Goal: Task Accomplishment & Management: Manage account settings

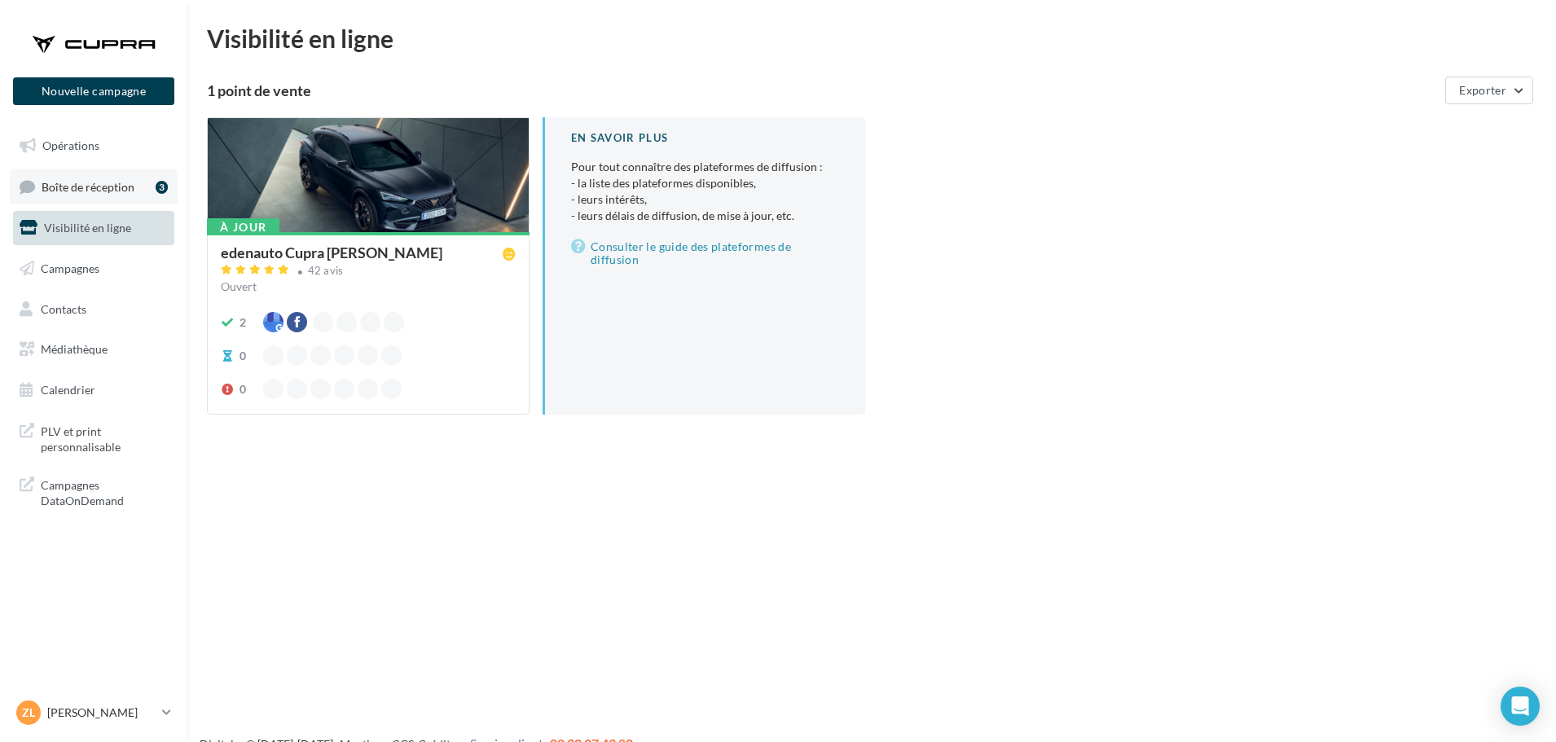
click at [117, 191] on span "Boîte de réception" at bounding box center [88, 186] width 93 height 14
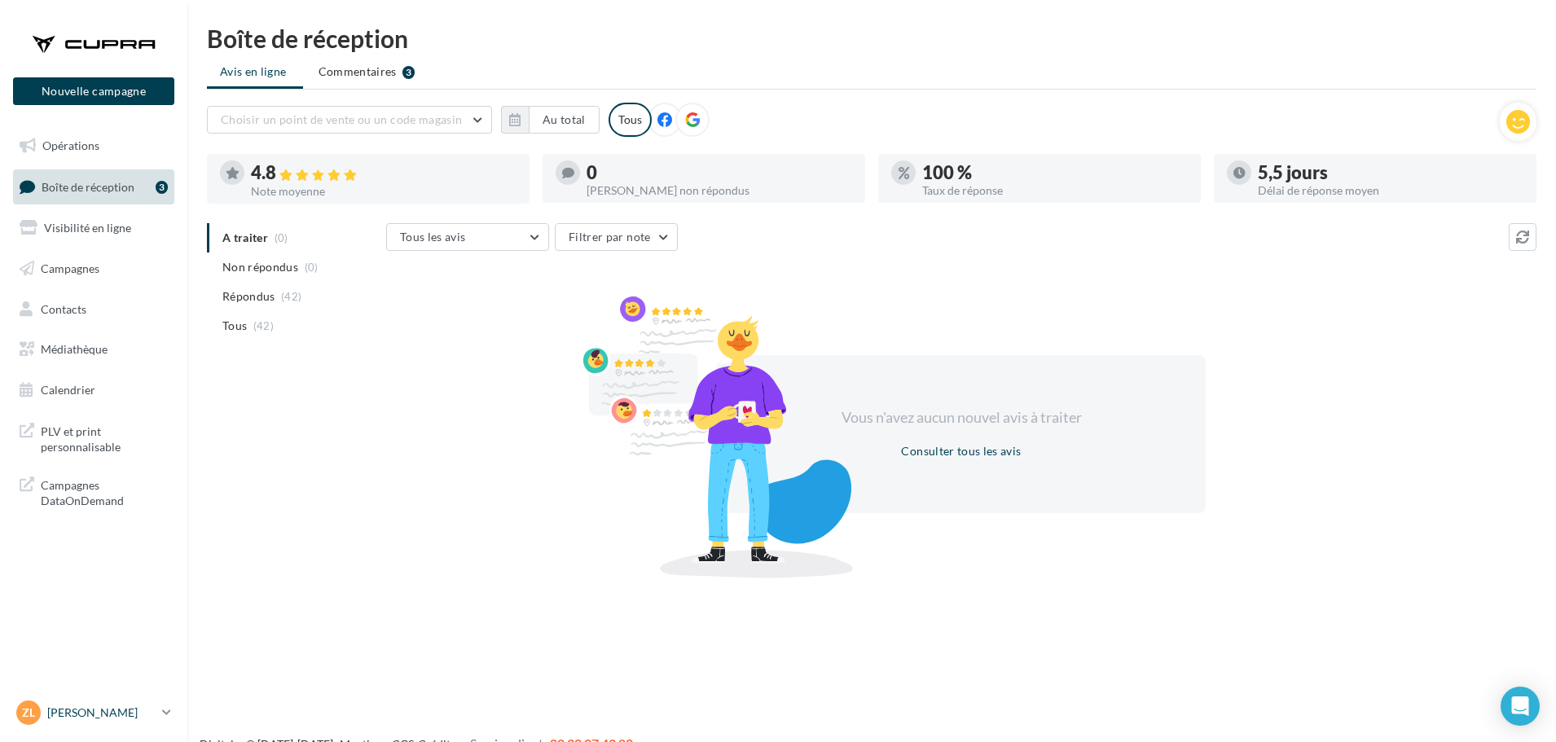
click at [73, 717] on p "[PERSON_NAME]" at bounding box center [101, 713] width 108 height 16
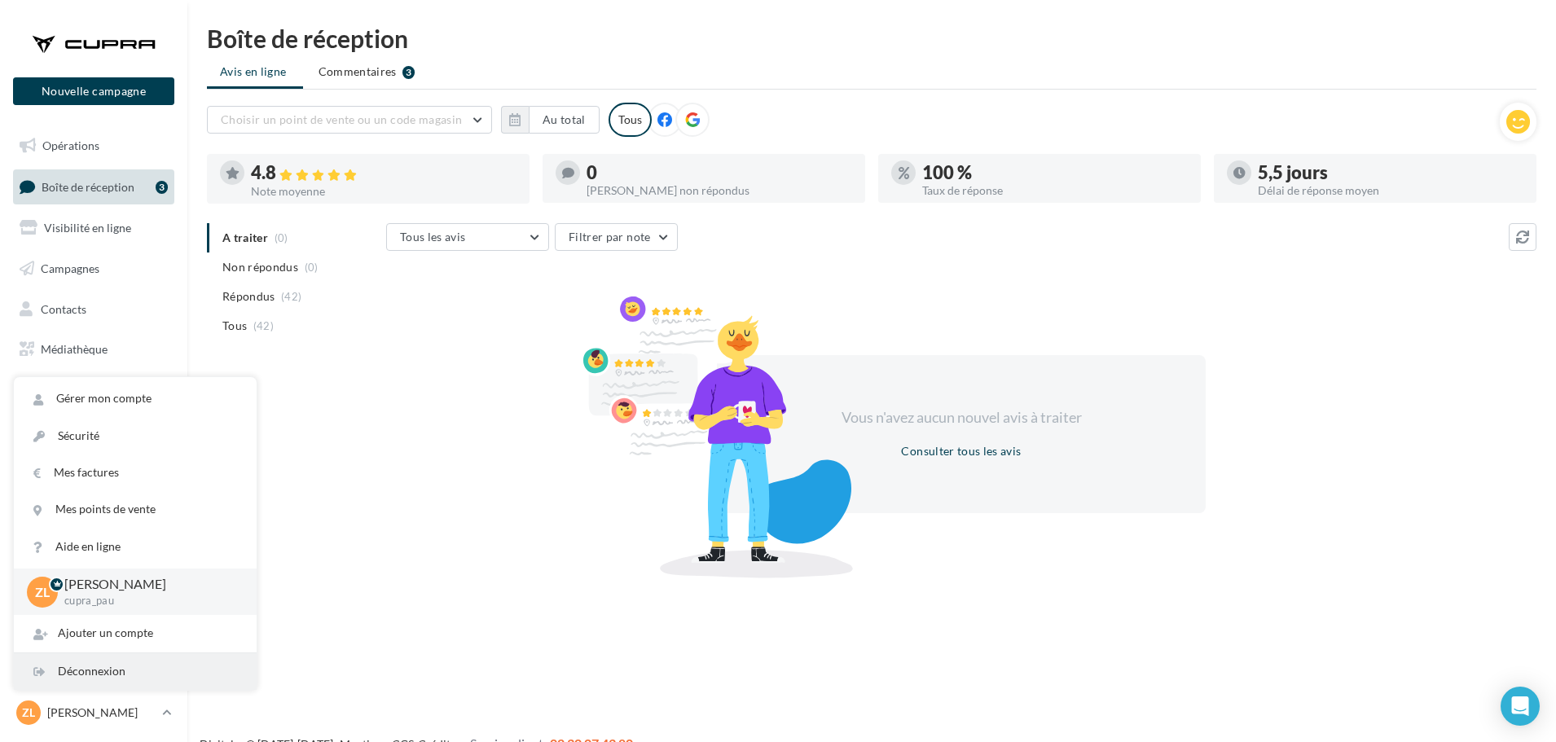
click at [86, 668] on div "Déconnexion" at bounding box center [135, 672] width 243 height 37
